Goal: Check status: Check status

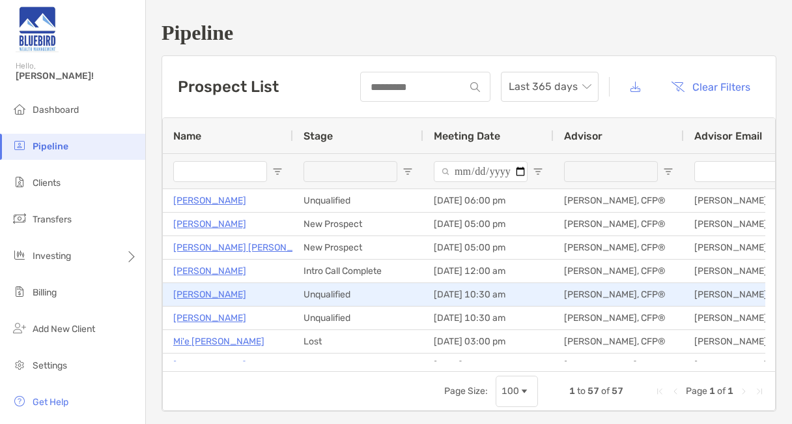
click at [216, 295] on p "[PERSON_NAME]" at bounding box center [209, 294] width 73 height 16
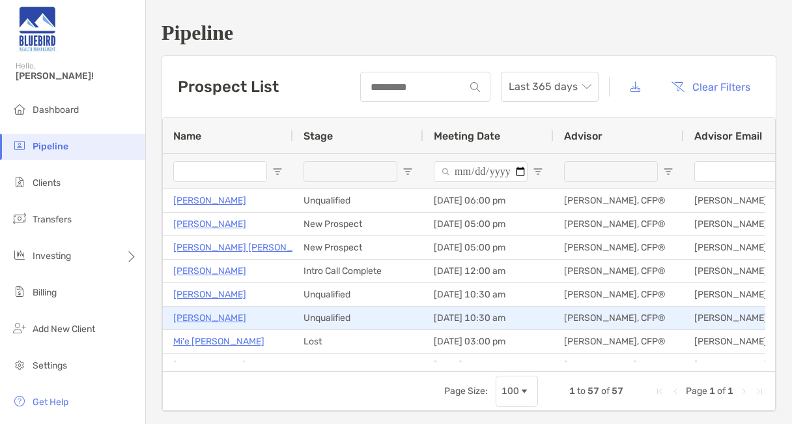
click at [216, 317] on p "[PERSON_NAME]" at bounding box center [209, 318] width 73 height 16
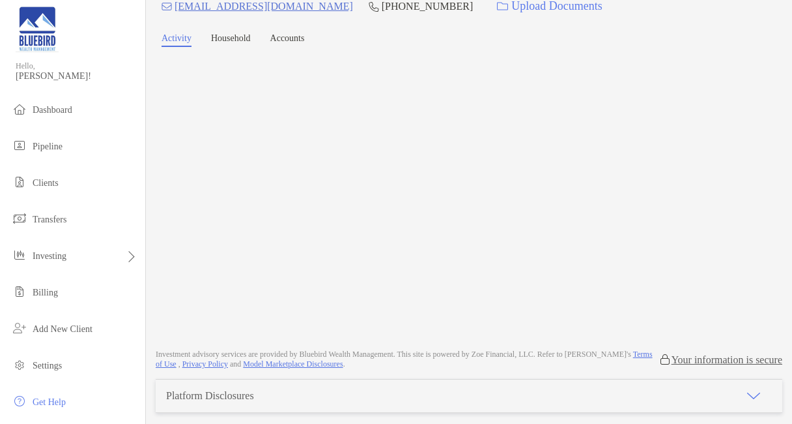
scroll to position [59, 0]
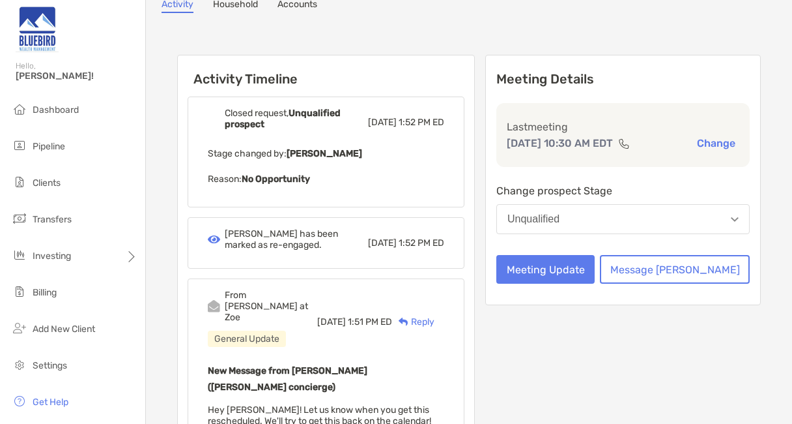
scroll to position [94, 0]
